Goal: Check status: Check status

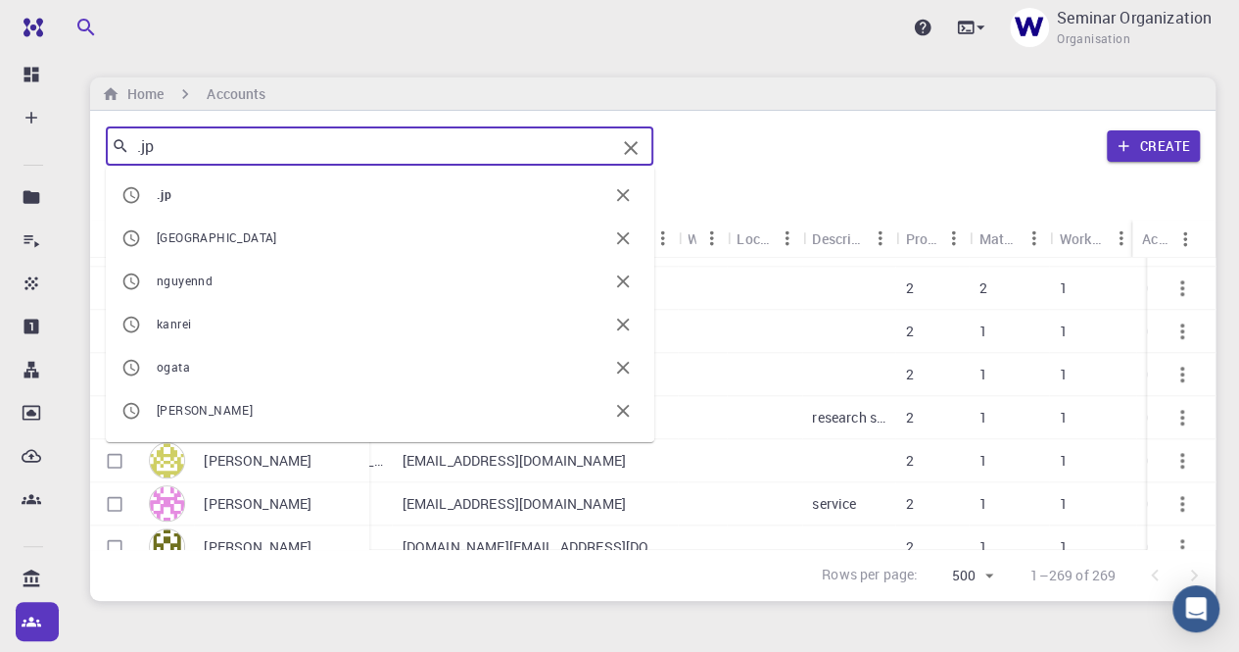
click at [274, 143] on input ".jp" at bounding box center [372, 145] width 486 height 27
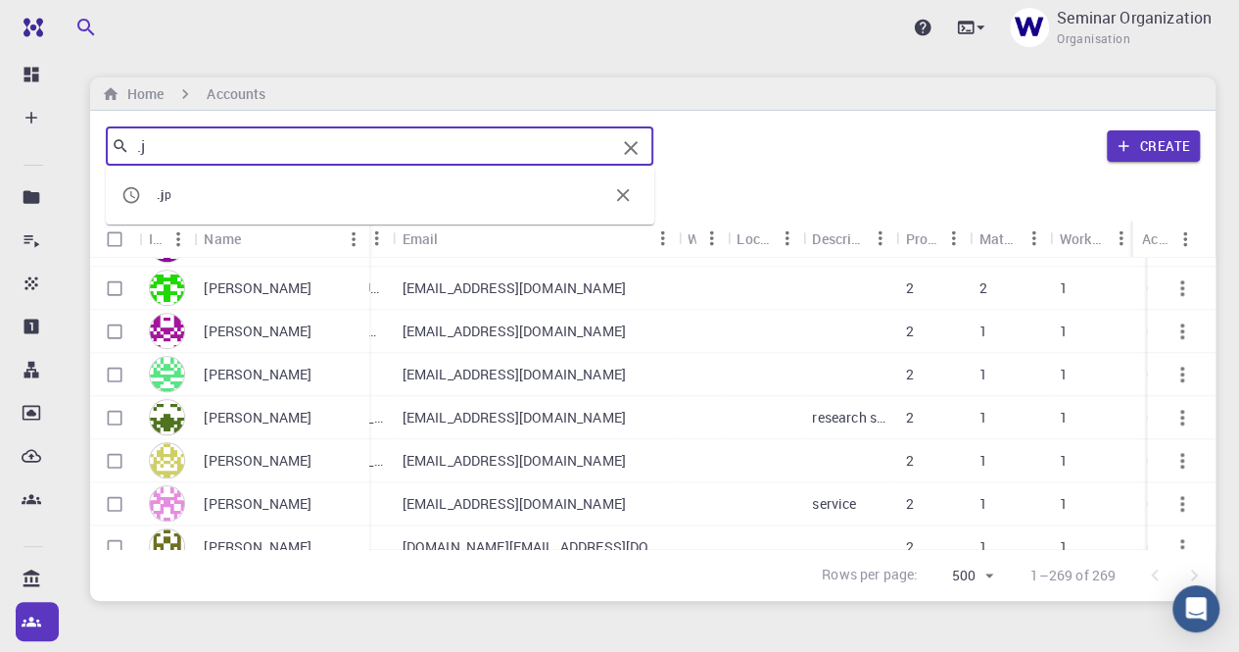
type input "."
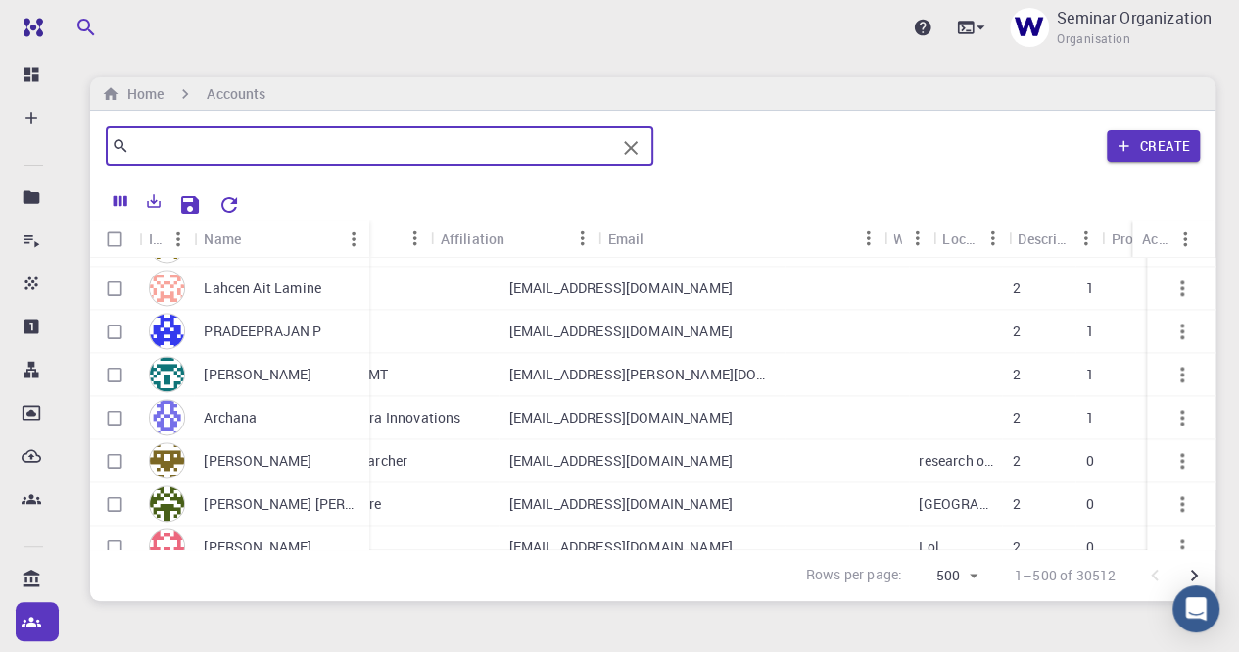
scroll to position [1414, 0]
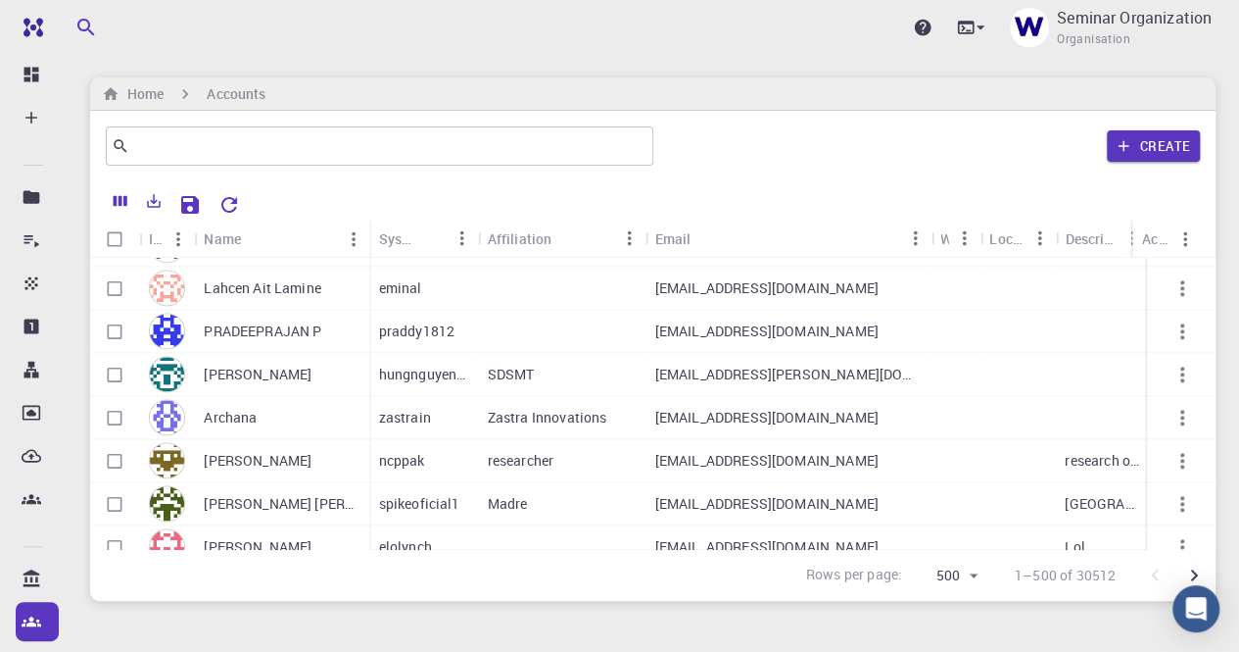
click at [695, 417] on p "[EMAIL_ADDRESS][DOMAIN_NAME]" at bounding box center [767, 418] width 223 height 20
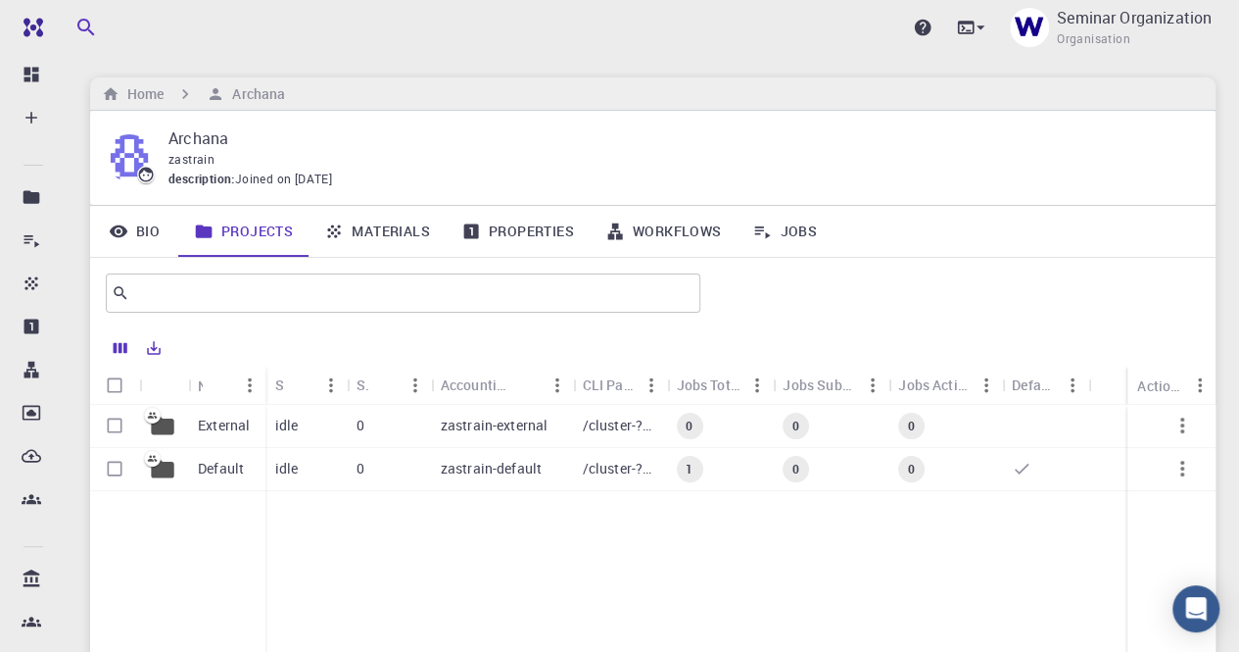
click at [807, 228] on link "Jobs" at bounding box center [785, 231] width 96 height 51
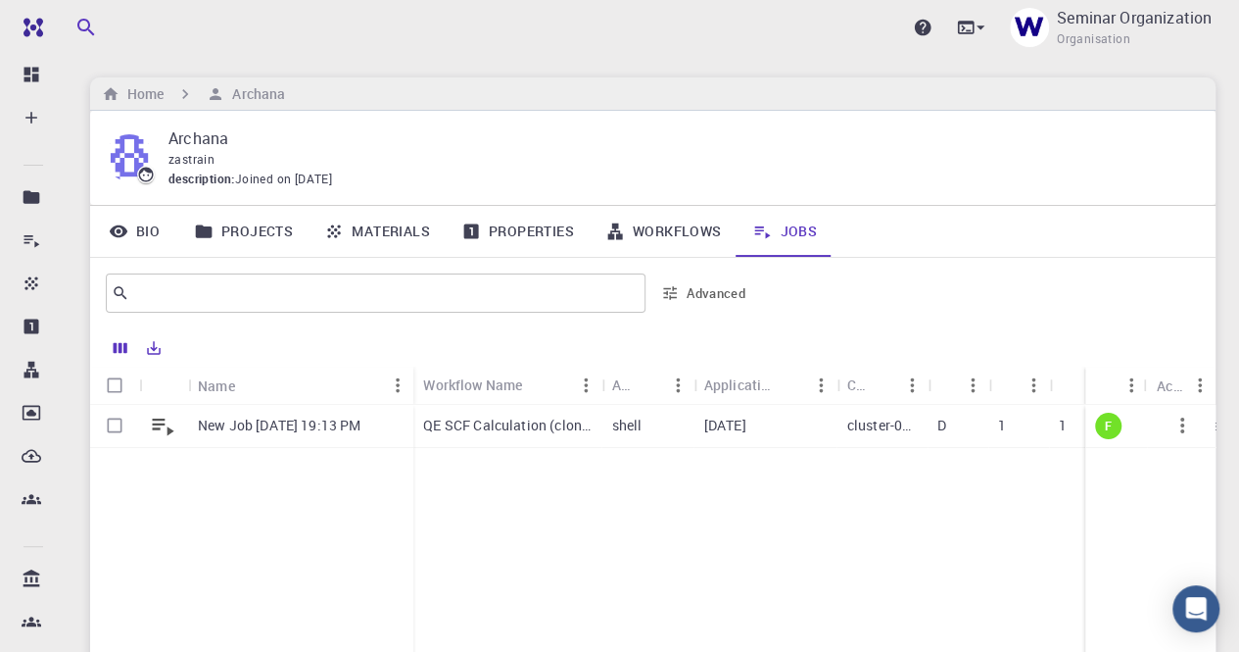
click at [305, 428] on p "New Job [DATE] 19:13 PM" at bounding box center [279, 425] width 163 height 20
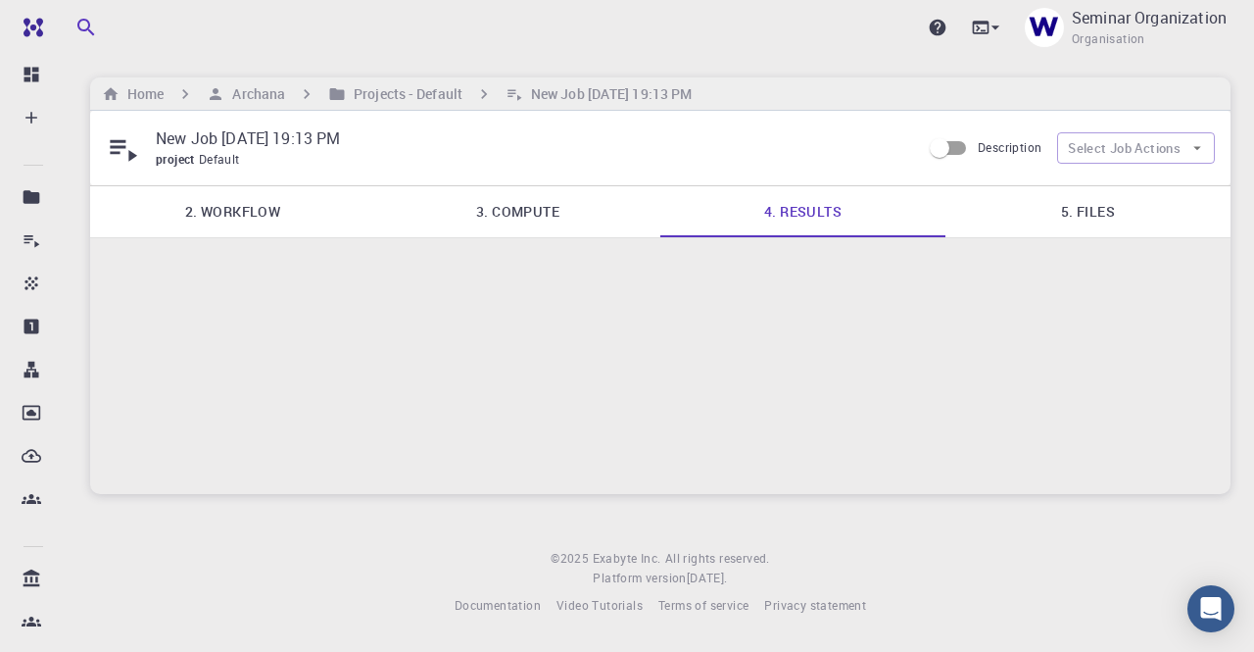
click at [247, 219] on link "2. Workflow" at bounding box center [232, 211] width 285 height 51
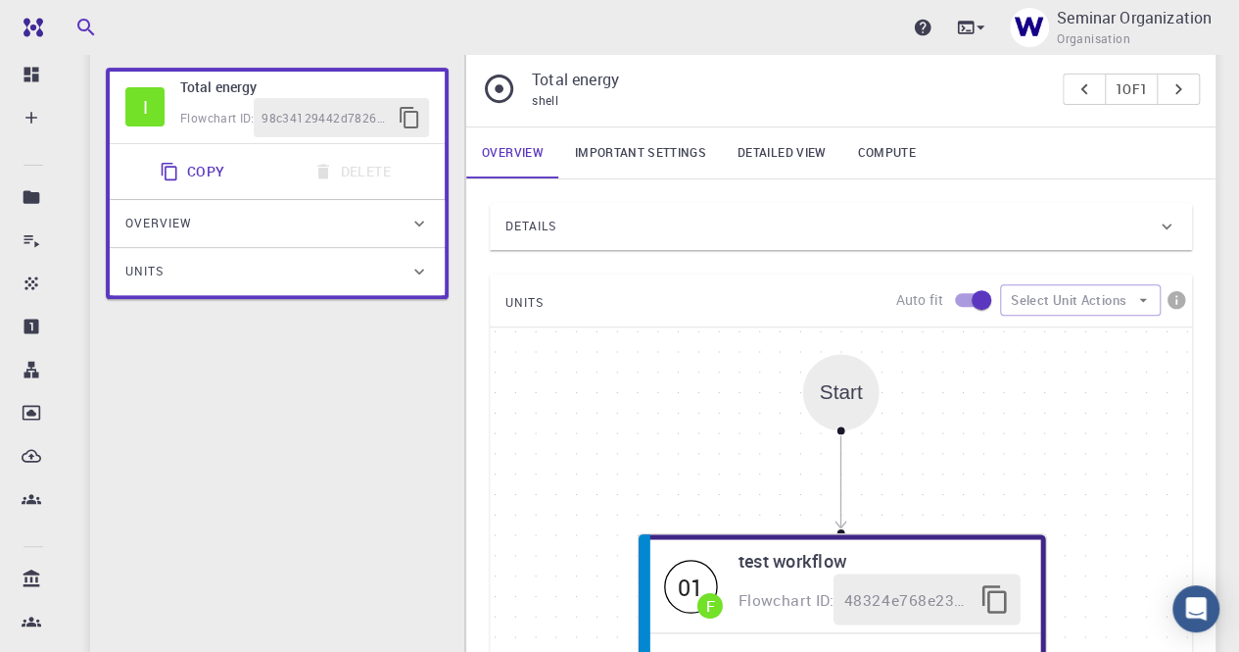
scroll to position [14, 0]
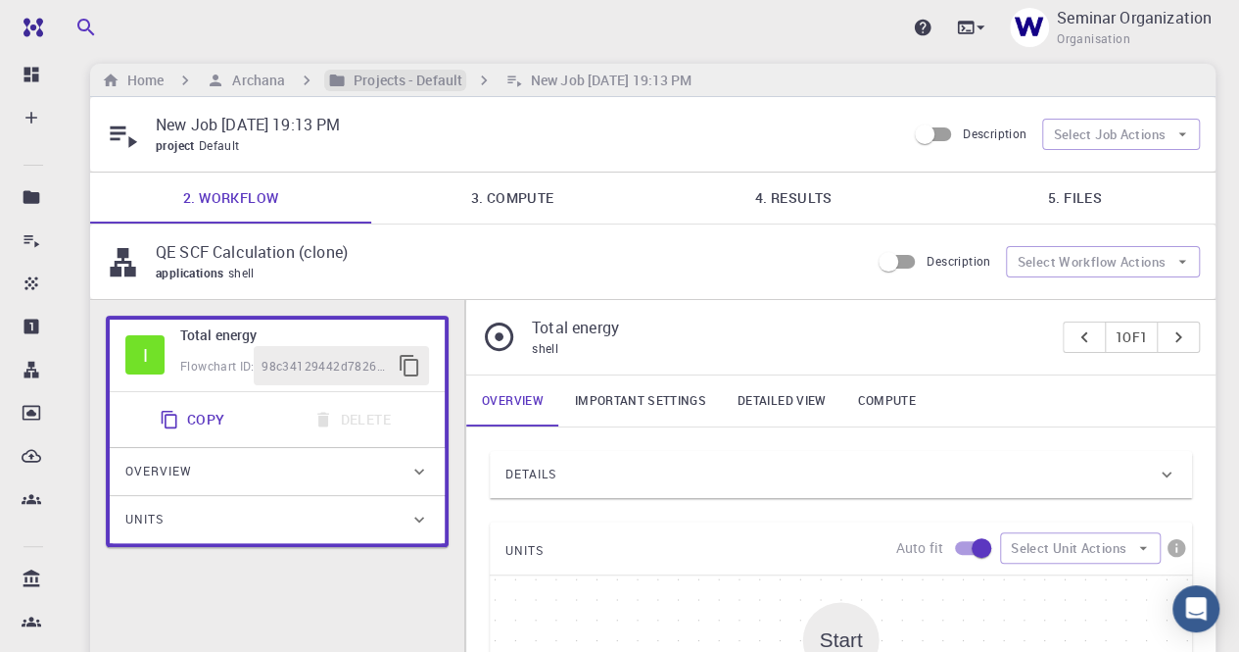
click at [364, 81] on h6 "Projects - Default" at bounding box center [404, 81] width 117 height 22
